Goal: Task Accomplishment & Management: Complete application form

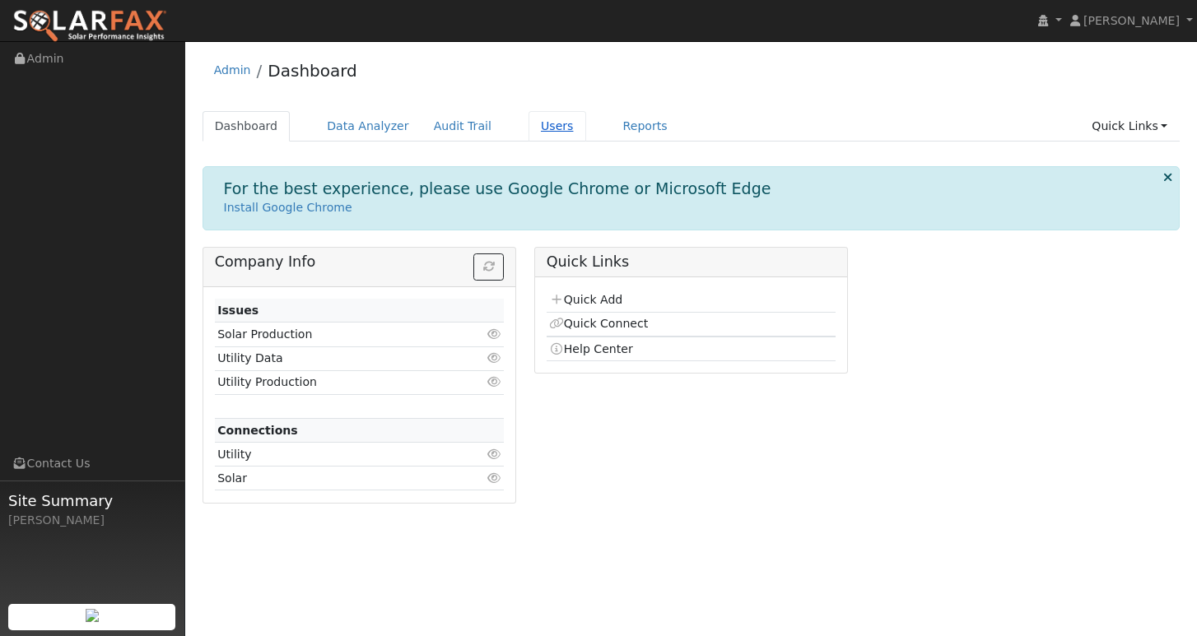
click at [531, 126] on link "Users" at bounding box center [557, 126] width 58 height 30
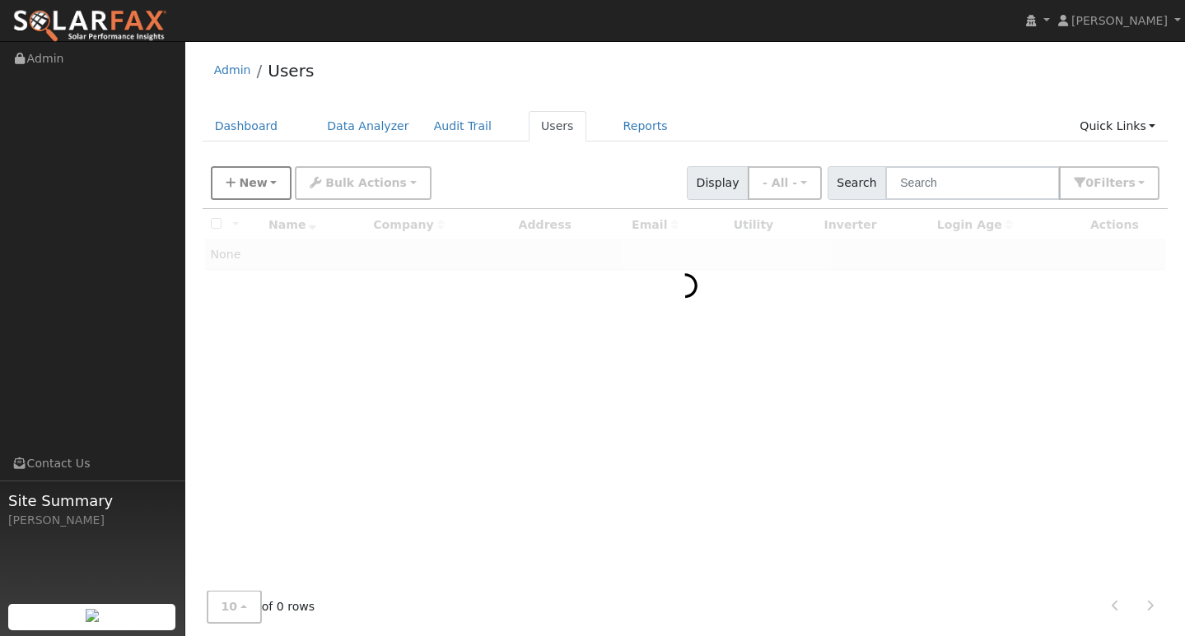
click at [252, 184] on span "New" at bounding box center [253, 182] width 28 height 13
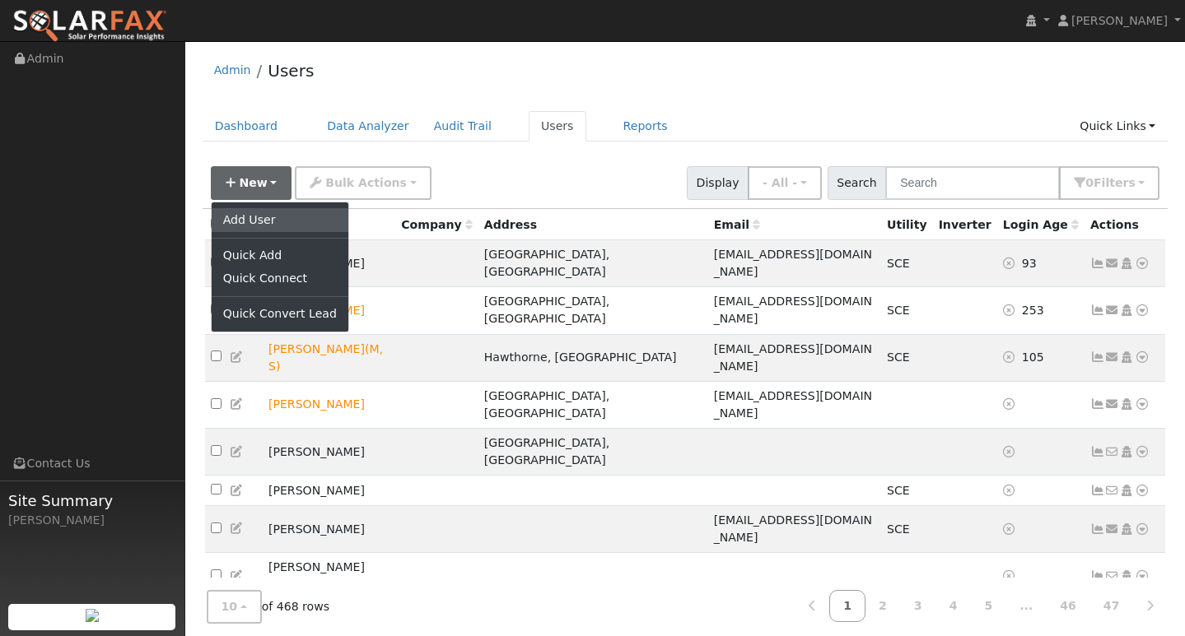
click at [254, 219] on link "Add User" at bounding box center [280, 219] width 137 height 23
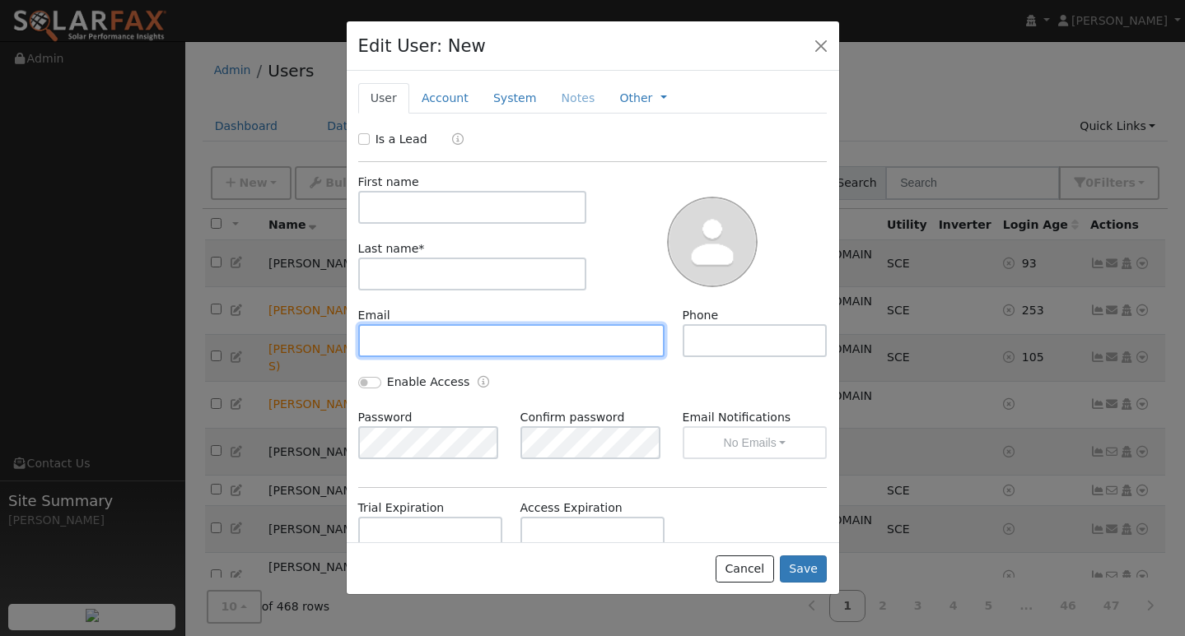
paste input "Sales@fremontautoparts.com"
type input "Sales@fremontautoparts.com"
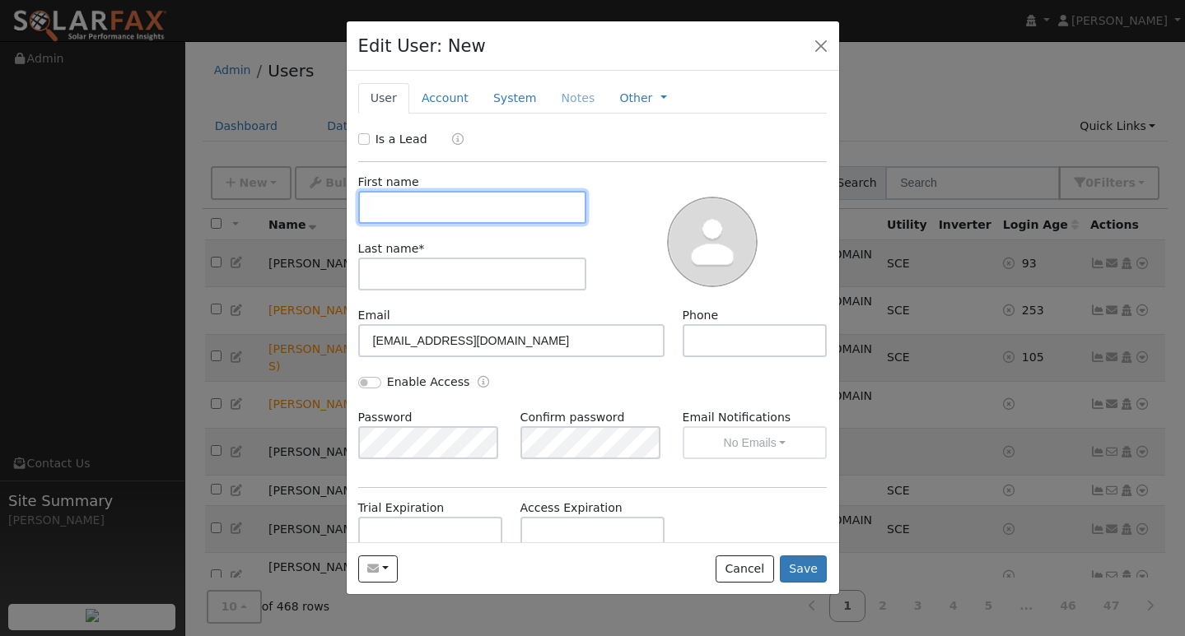
click at [434, 220] on input "text" at bounding box center [472, 207] width 229 height 33
type input "JOEL"
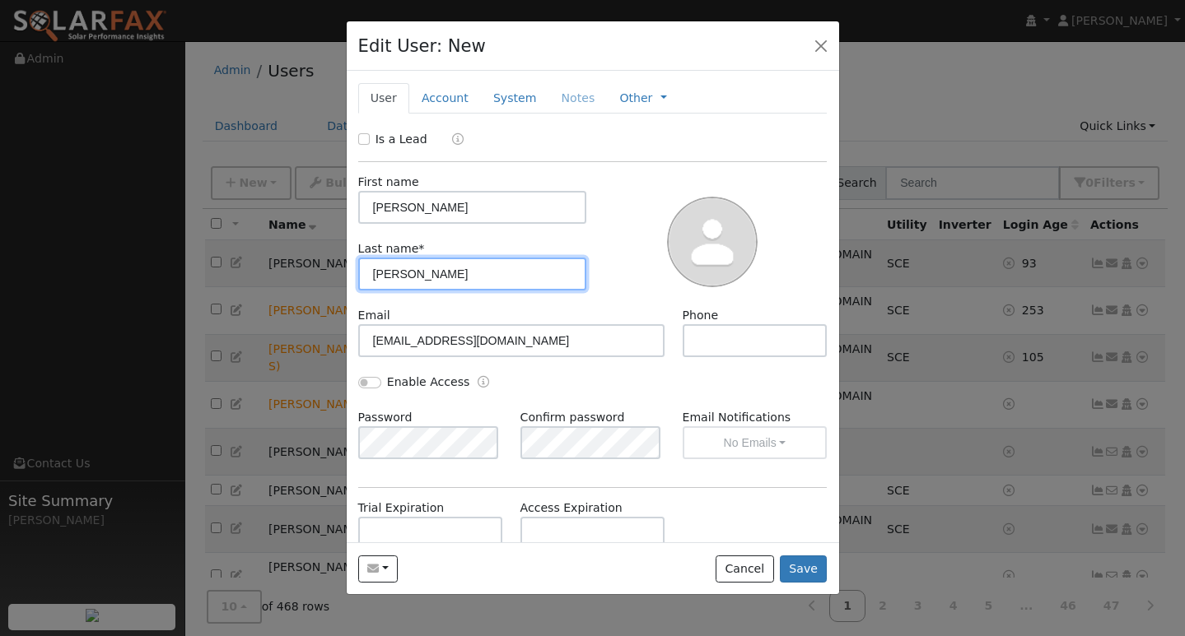
type input "ARREOLA"
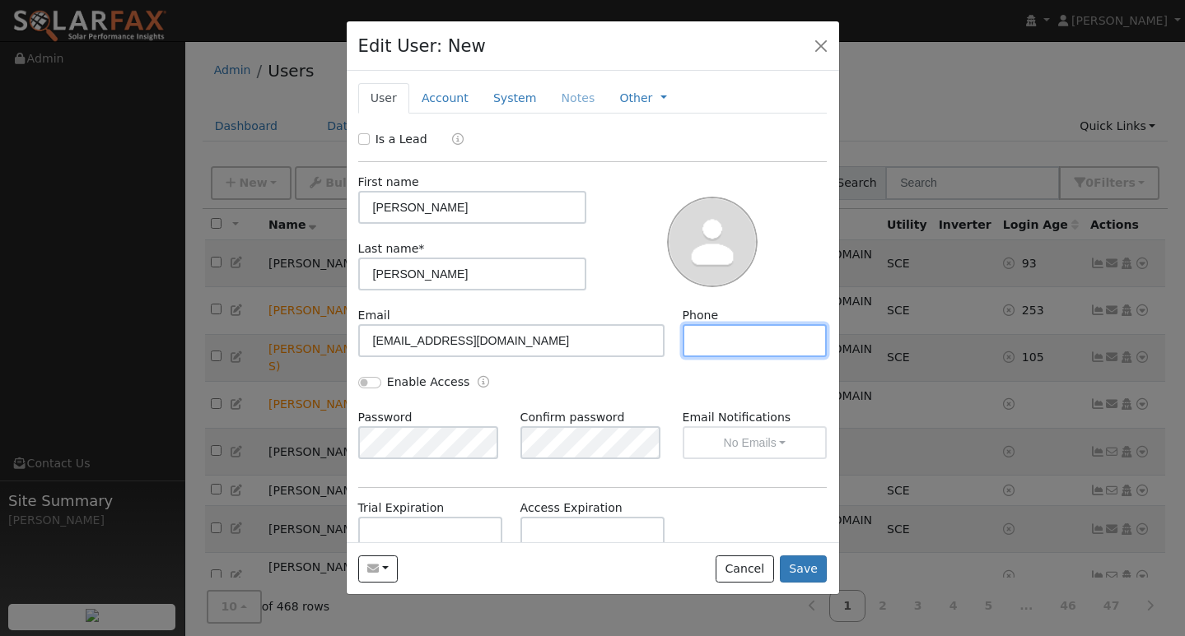
paste input "5597889715"
type input "5597889715"
click at [815, 566] on button "Save" at bounding box center [804, 570] width 48 height 28
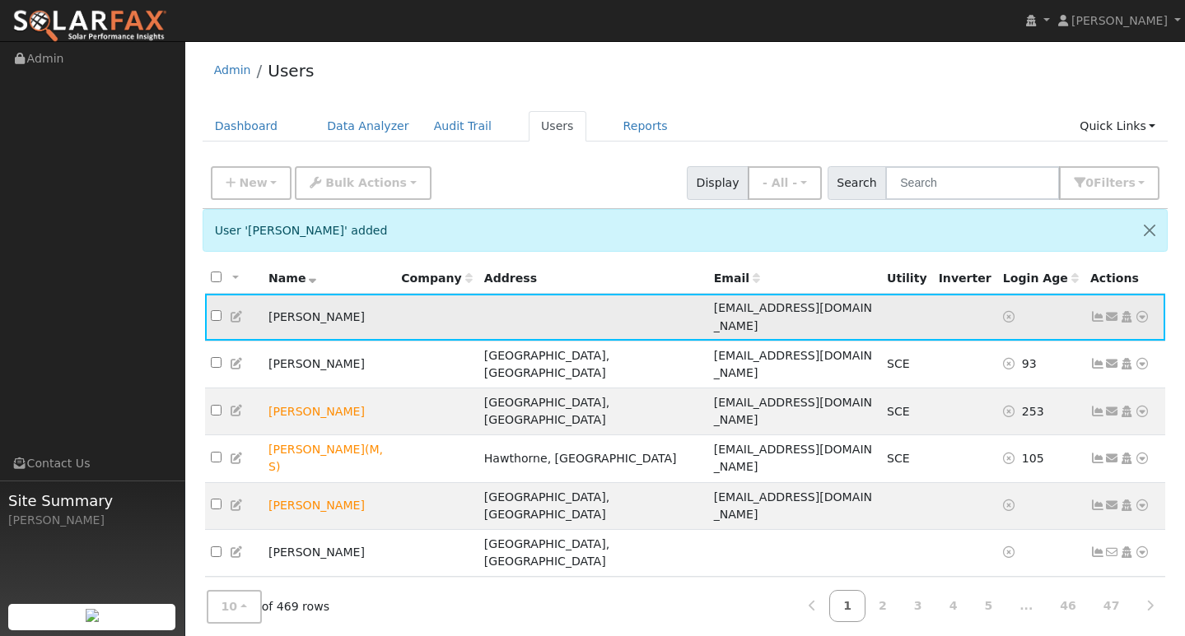
click at [1144, 312] on icon at bounding box center [1141, 317] width 15 height 12
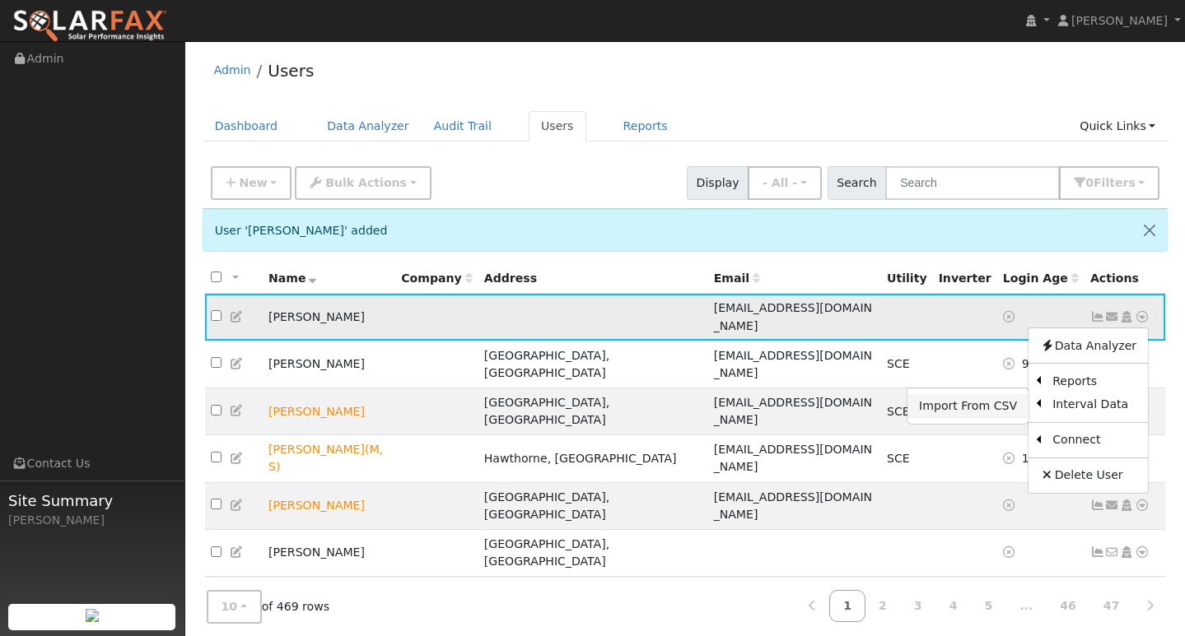
click at [974, 398] on link "Import From CSV" at bounding box center [967, 405] width 121 height 23
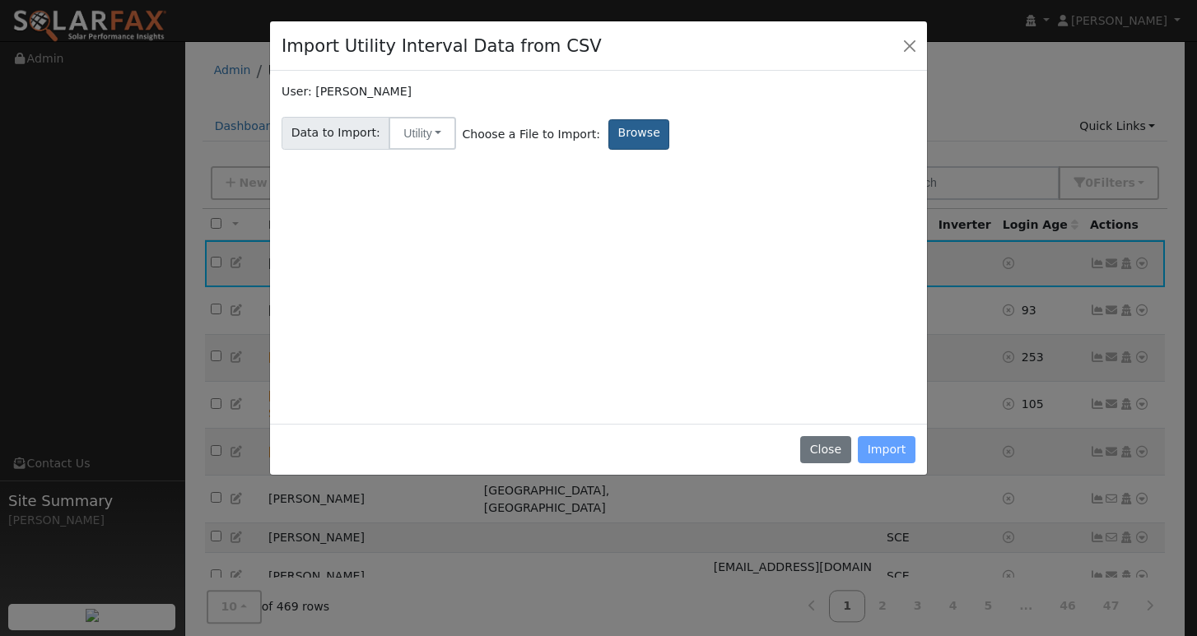
click at [621, 140] on label "Browse" at bounding box center [638, 134] width 61 height 30
click at [0, 0] on input "Browse" at bounding box center [0, 0] width 0 height 0
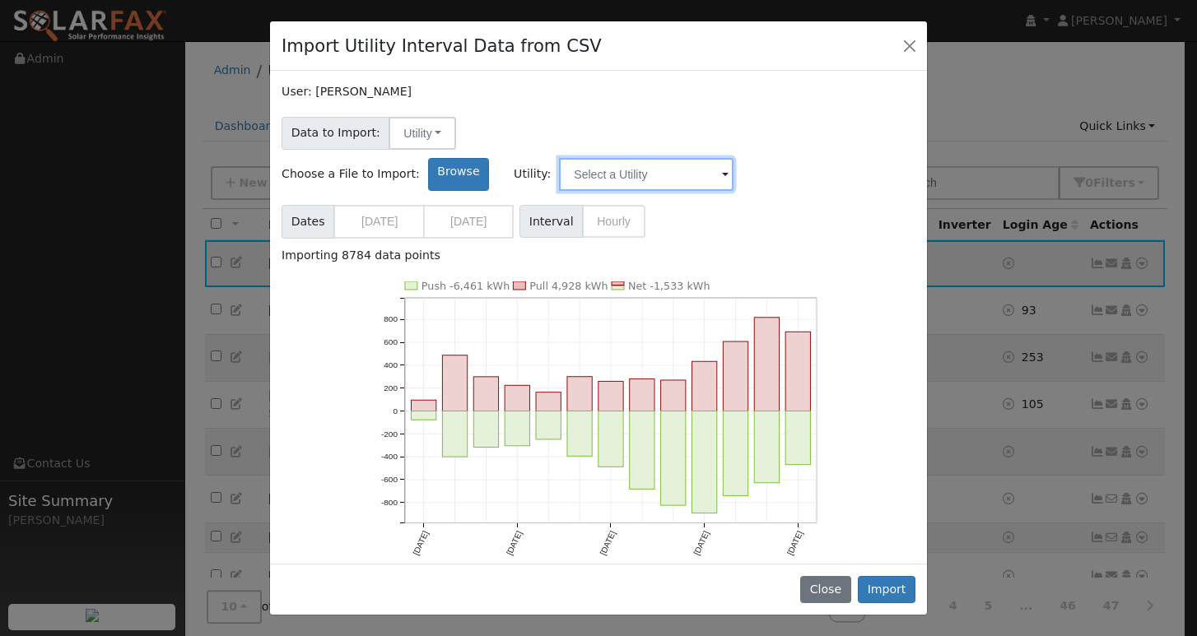
click at [733, 158] on input "text" at bounding box center [646, 174] width 175 height 33
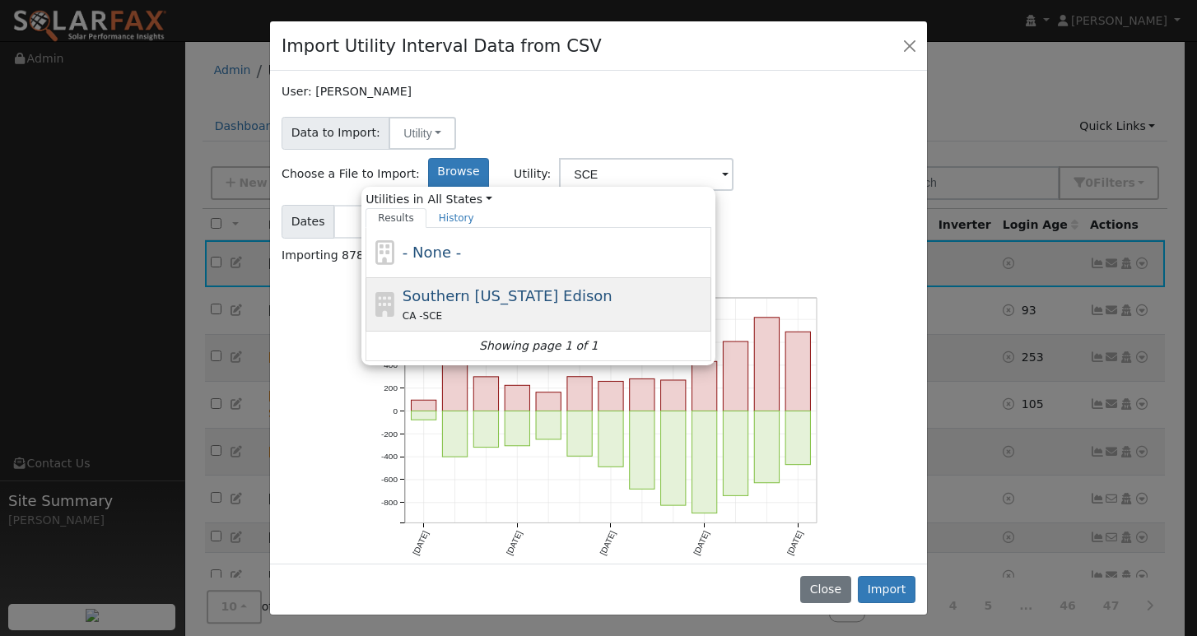
click at [684, 307] on div "CA - SCE" at bounding box center [555, 315] width 305 height 17
type input "Southern California Edison"
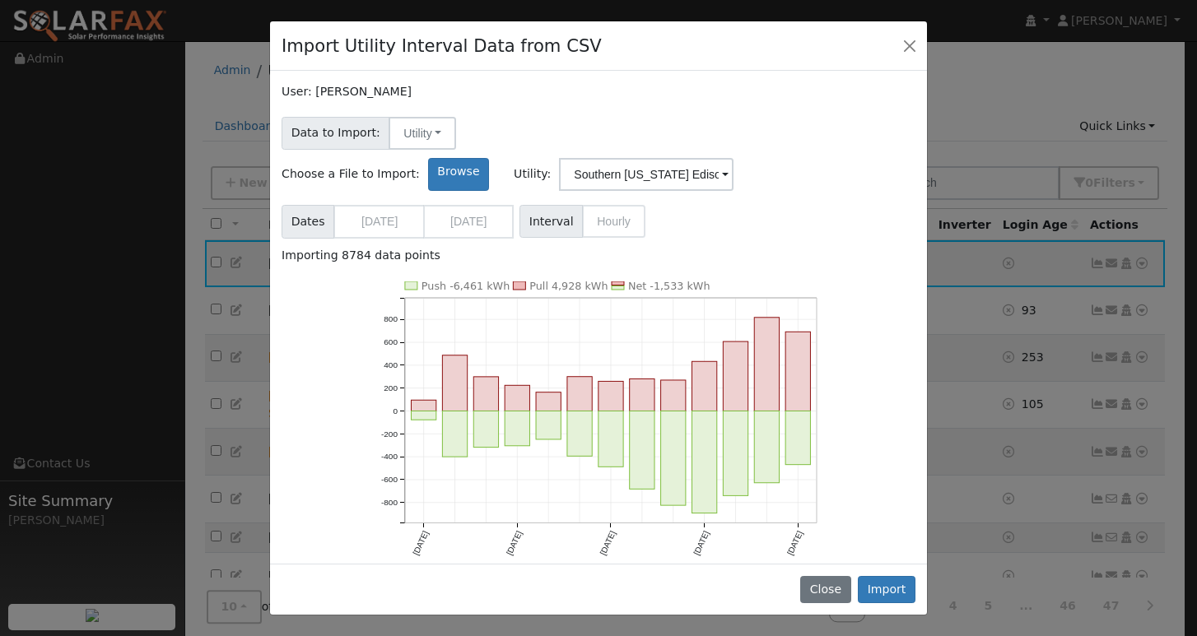
click at [859, 282] on div "Push -6,461 kWh Pull 4,928 kWh Net -1,533 kWh Aug '24 Nov '24 Feb '25 May '25 A…" at bounding box center [598, 430] width 651 height 296
click at [888, 588] on button "Import" at bounding box center [887, 590] width 58 height 28
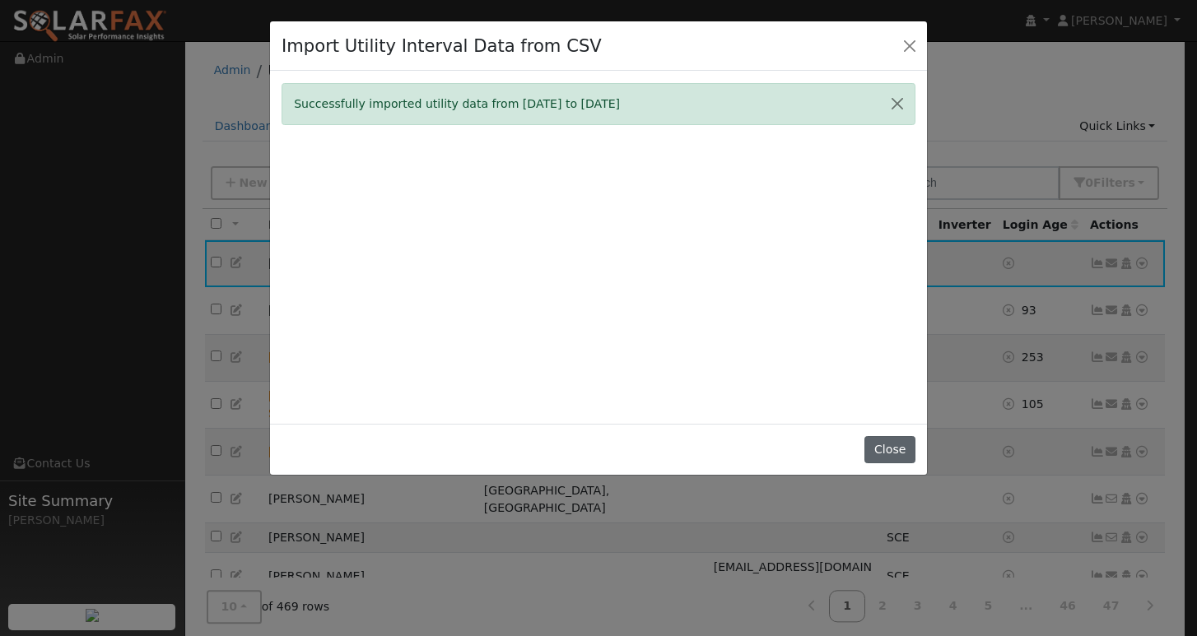
click at [898, 464] on button "Close" at bounding box center [889, 450] width 50 height 28
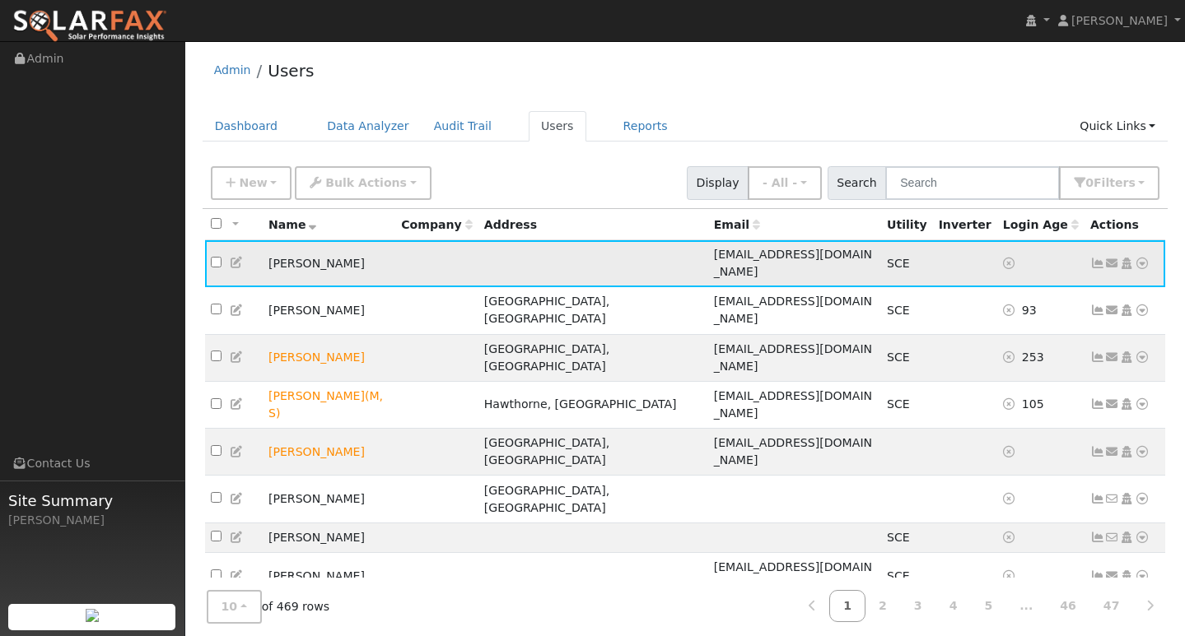
click at [1100, 258] on icon at bounding box center [1097, 264] width 15 height 12
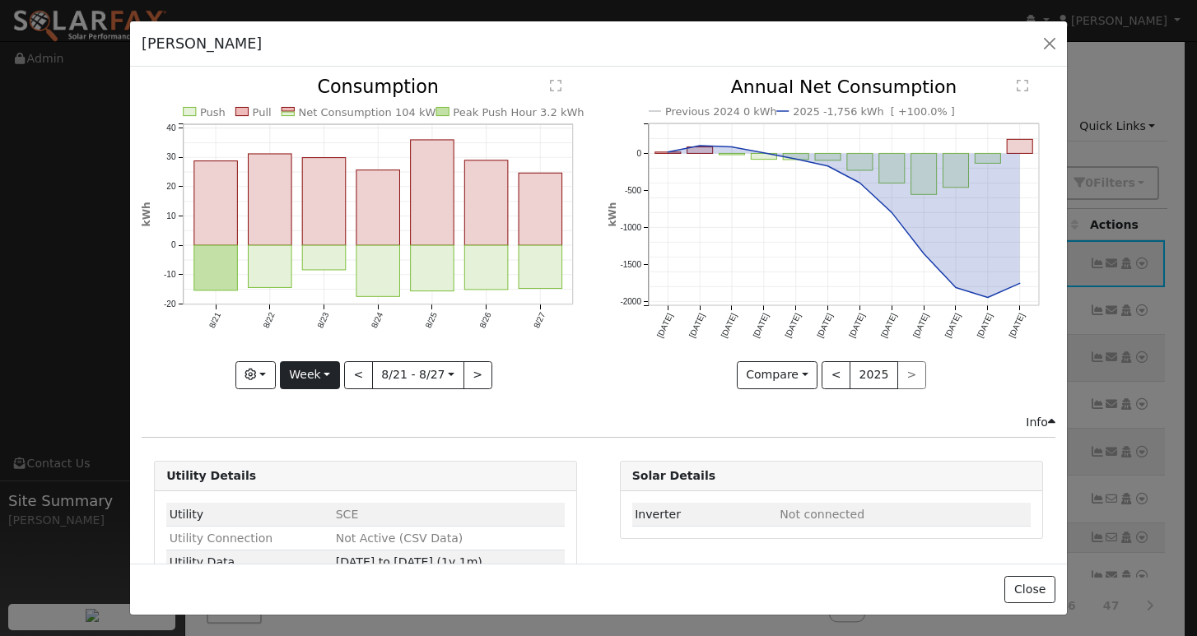
click at [319, 373] on button "Week" at bounding box center [310, 375] width 60 height 28
click at [314, 475] on link "Year" at bounding box center [338, 478] width 114 height 23
type input "2024-08-01"
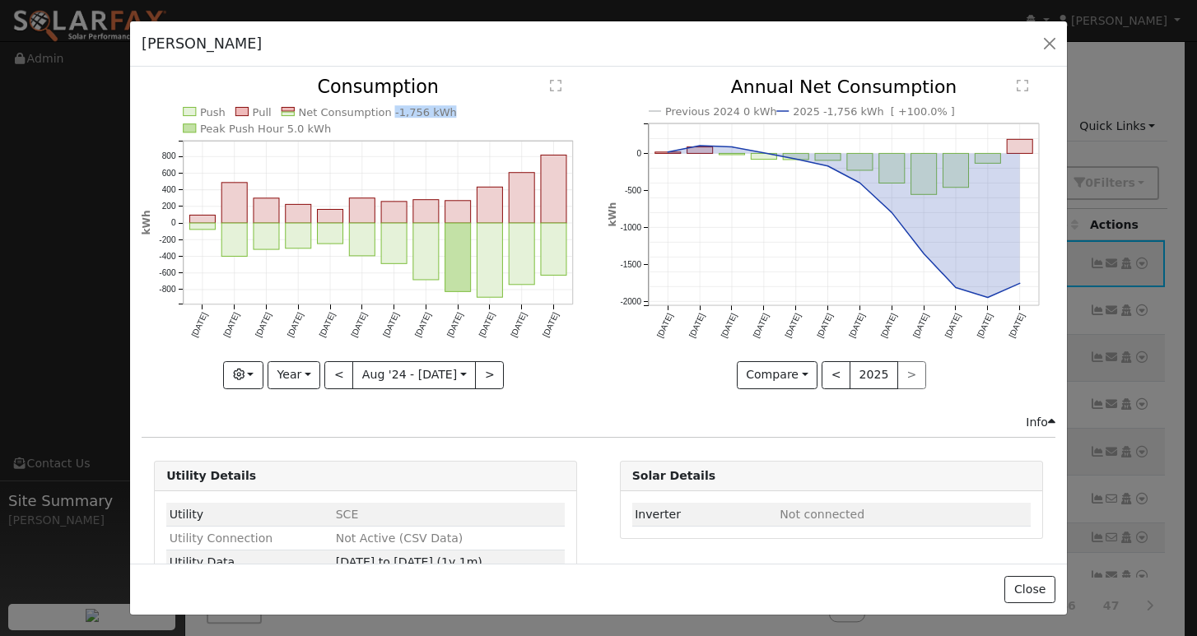
copy text "-1,756 kWh"
drag, startPoint x: 379, startPoint y: 114, endPoint x: 433, endPoint y: 113, distance: 53.5
click at [433, 113] on text "Net Consumption -1,756 kWh" at bounding box center [378, 112] width 159 height 12
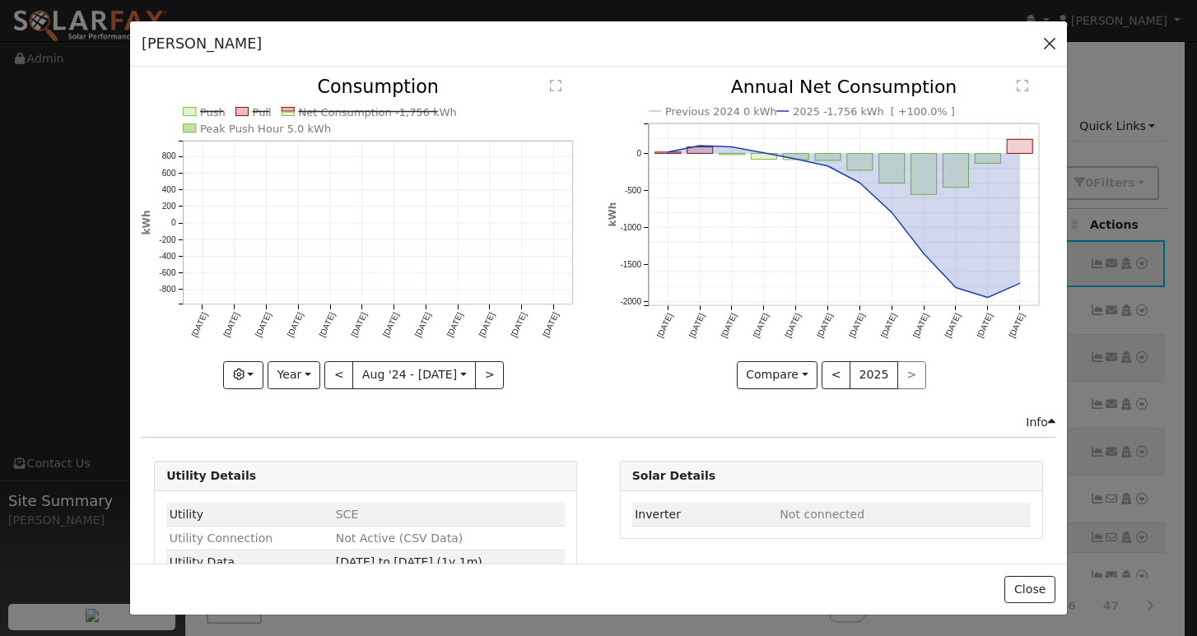
click at [1050, 41] on button "button" at bounding box center [1049, 43] width 23 height 23
